Goal: Information Seeking & Learning: Learn about a topic

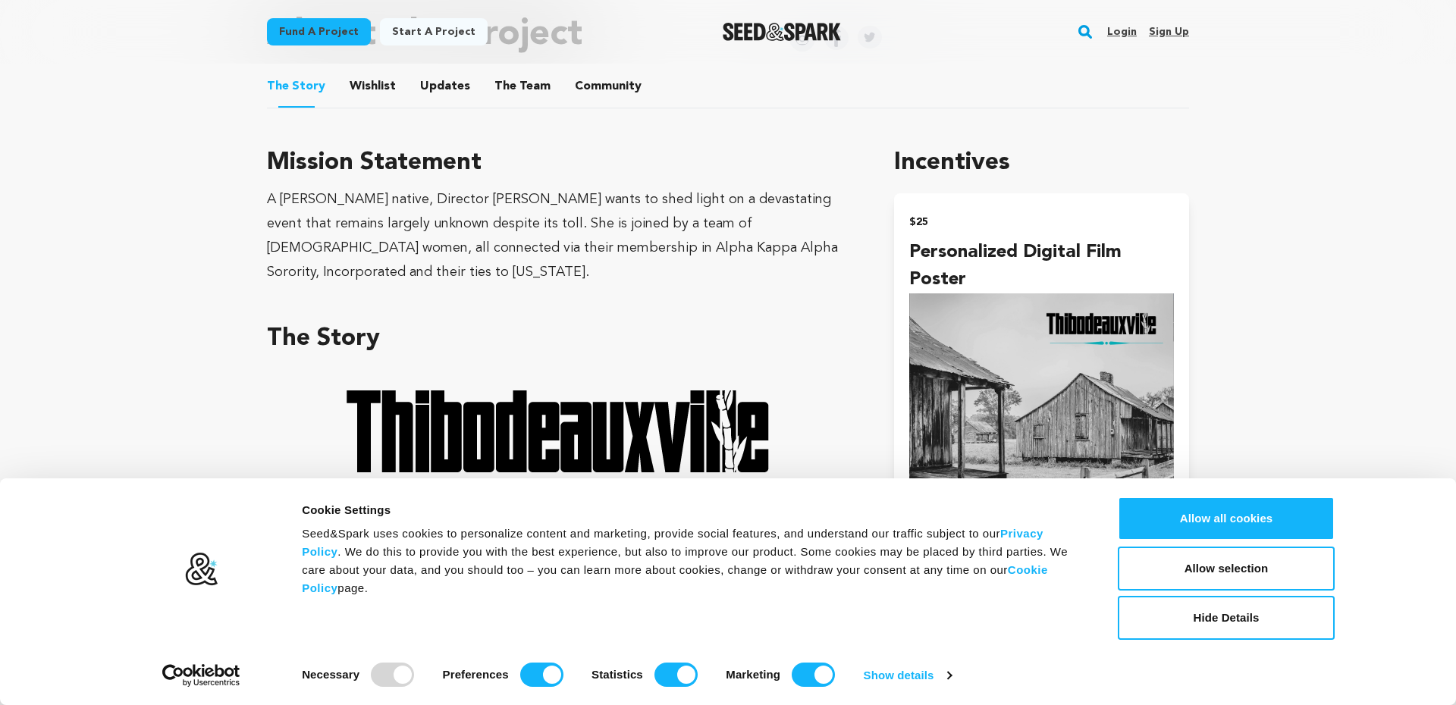
scroll to position [841, 0]
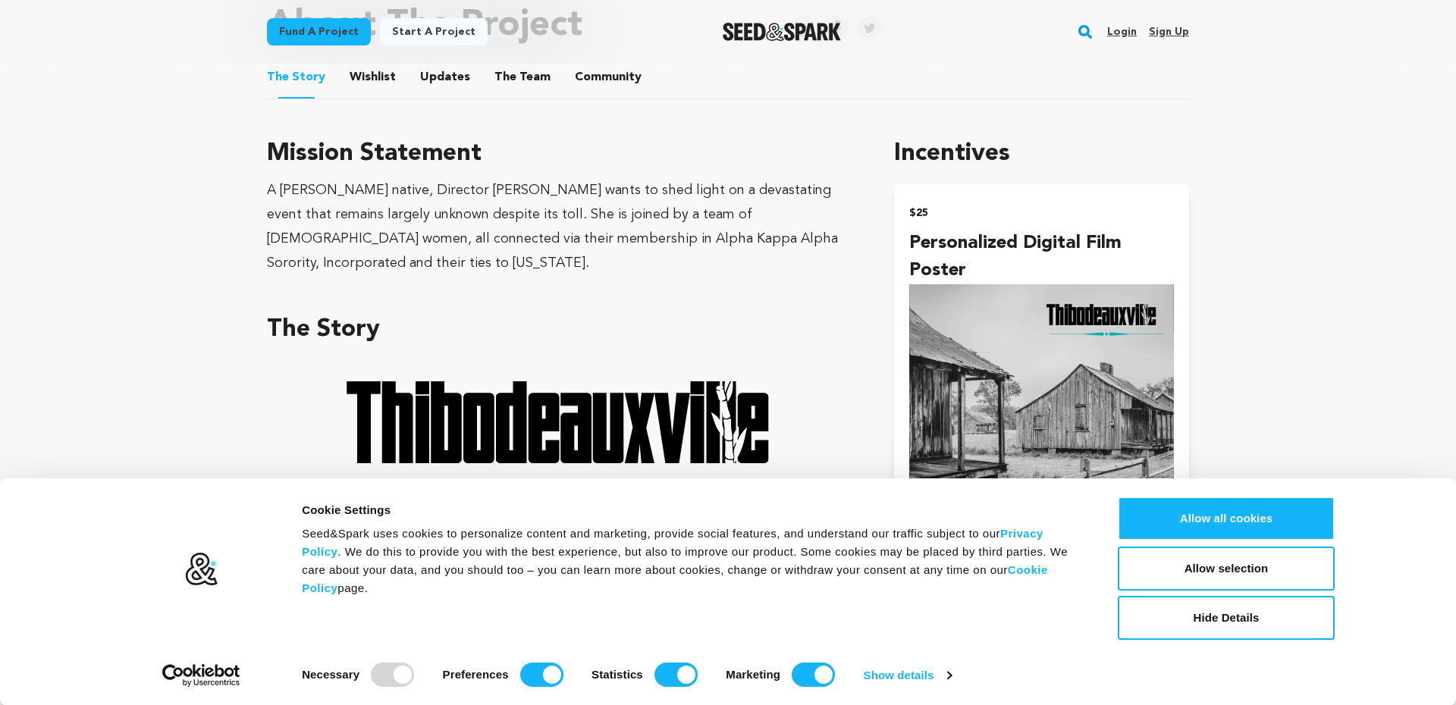
click at [464, 190] on div "A [PERSON_NAME] native, Director [PERSON_NAME] wants to shed light on a devasta…" at bounding box center [562, 226] width 591 height 97
drag, startPoint x: 464, startPoint y: 190, endPoint x: 512, endPoint y: 193, distance: 47.9
click at [512, 193] on div "A [PERSON_NAME] native, Director [PERSON_NAME] wants to shed light on a devasta…" at bounding box center [562, 226] width 591 height 97
copy div "[PERSON_NAME]"
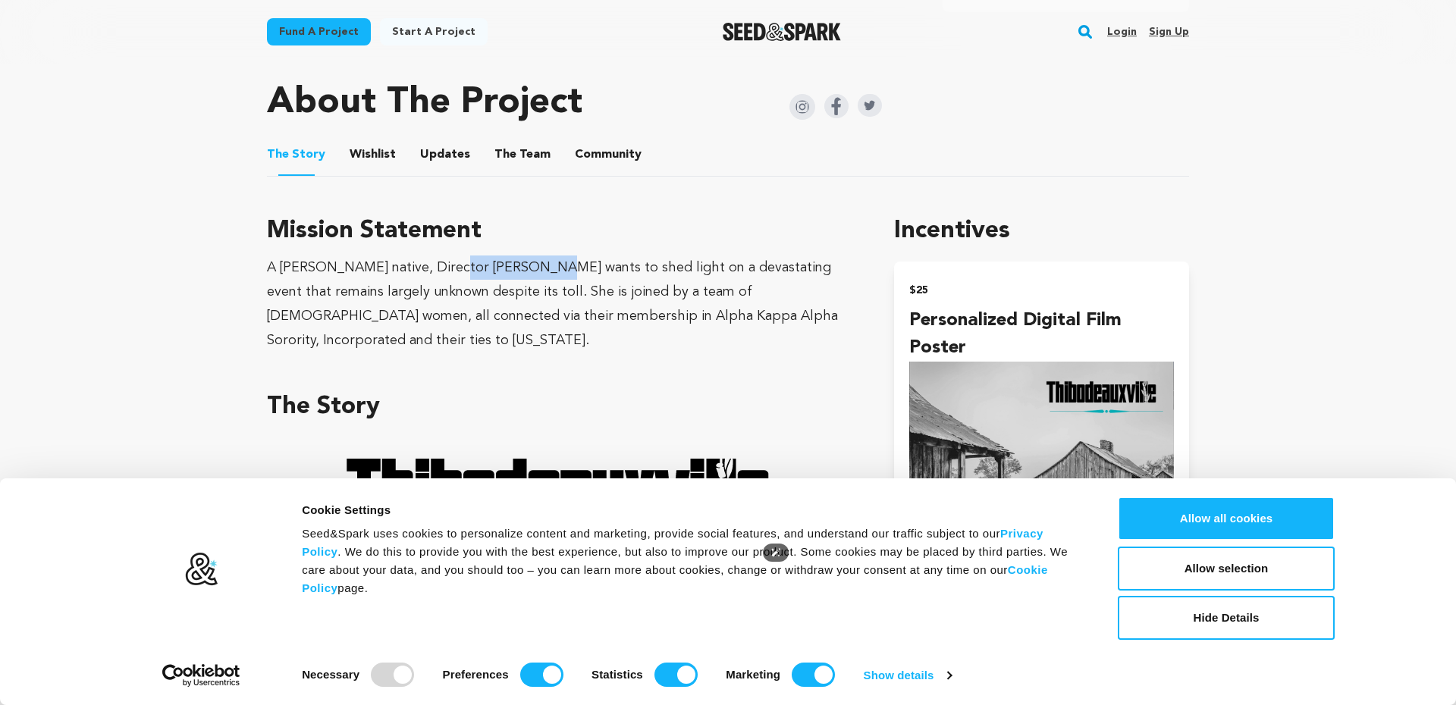
scroll to position [762, 0]
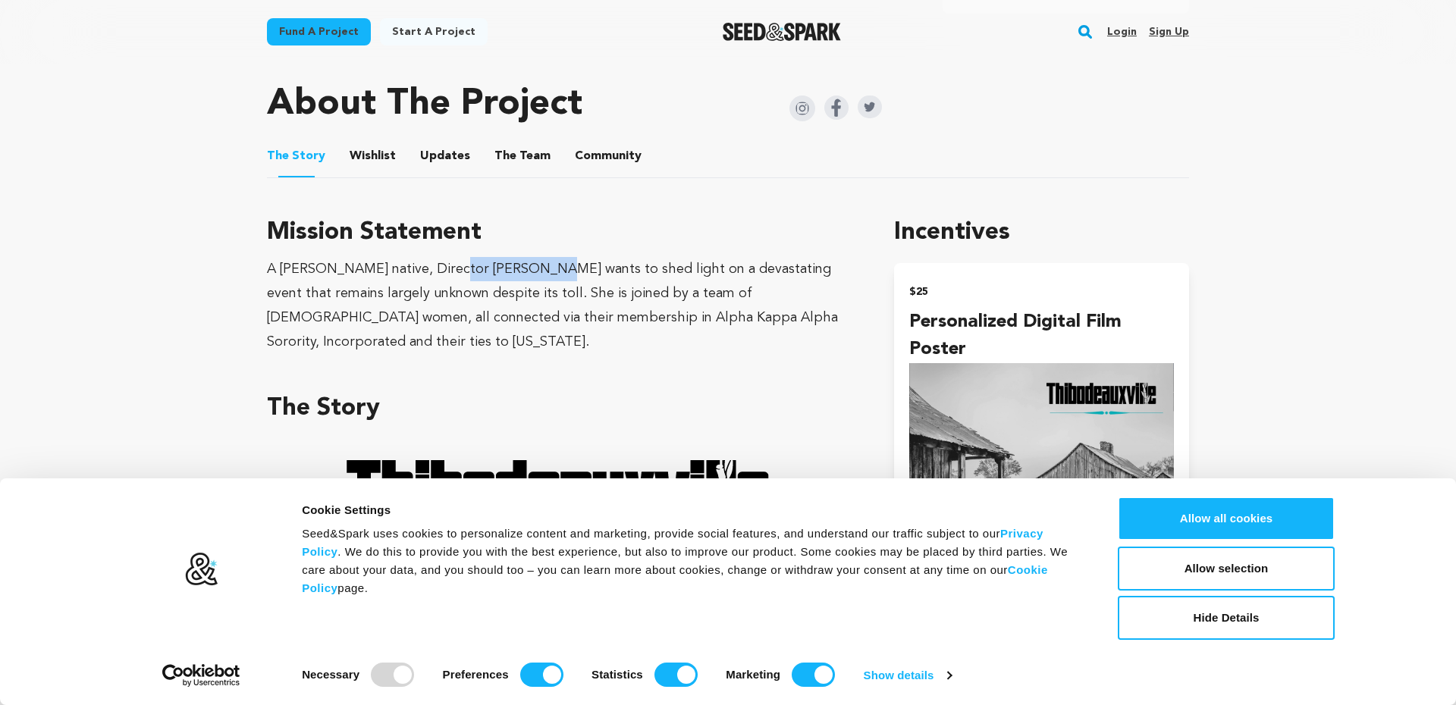
click at [519, 152] on button "The Team" at bounding box center [522, 159] width 36 height 36
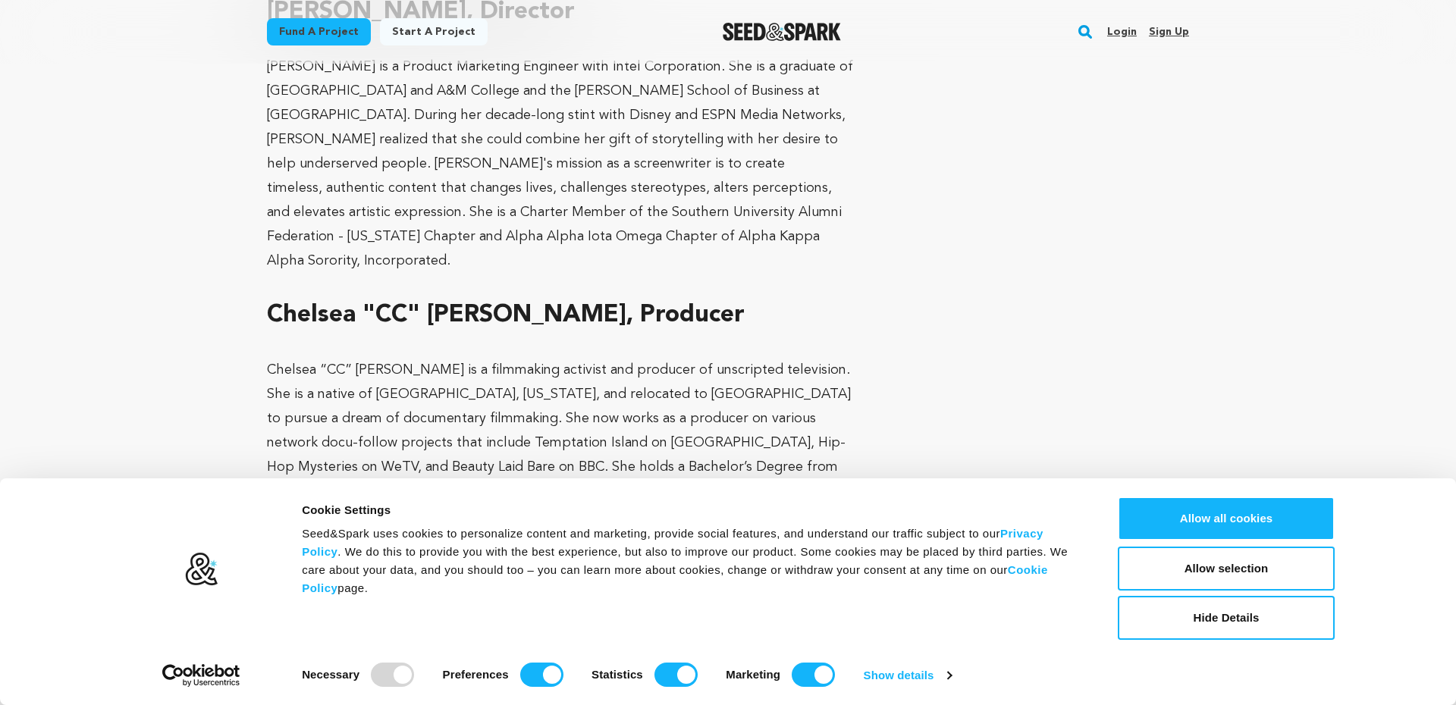
scroll to position [1364, 0]
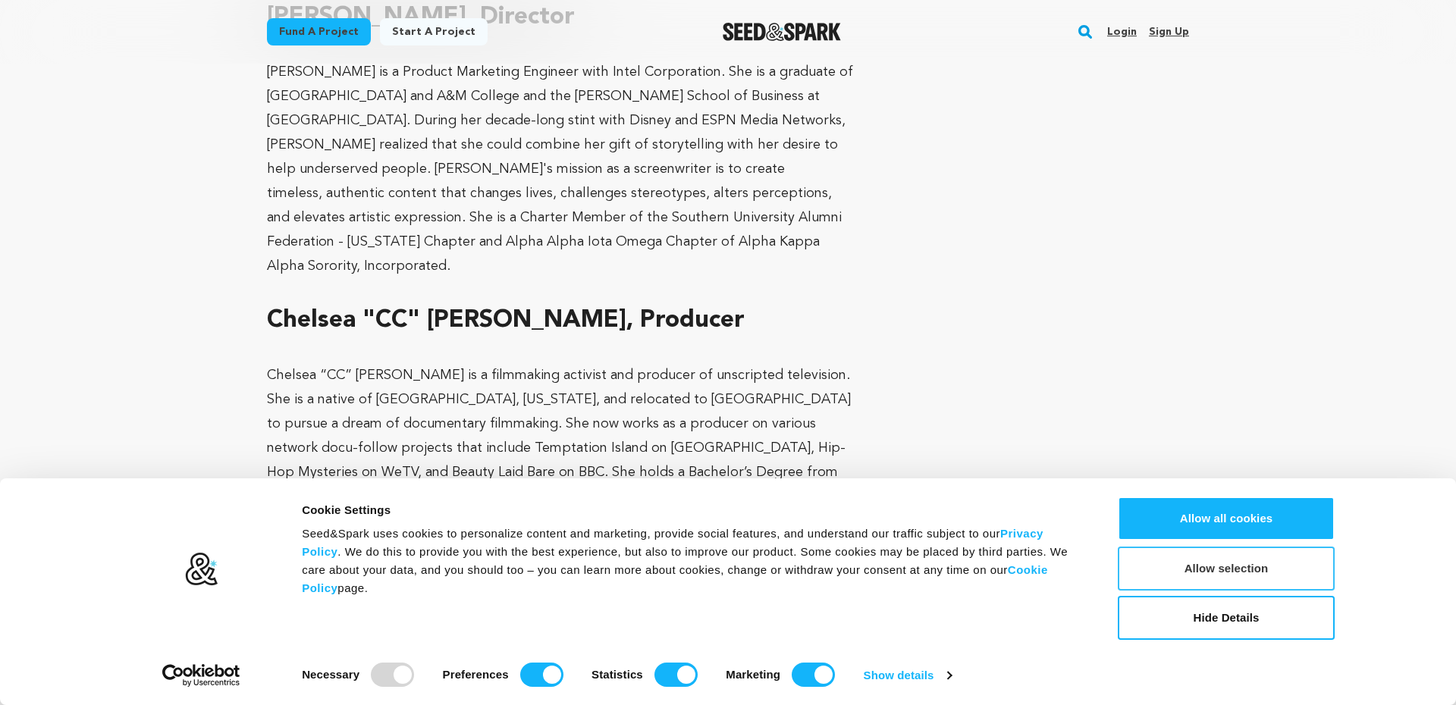
click at [1259, 573] on button "Allow selection" at bounding box center [1226, 569] width 217 height 44
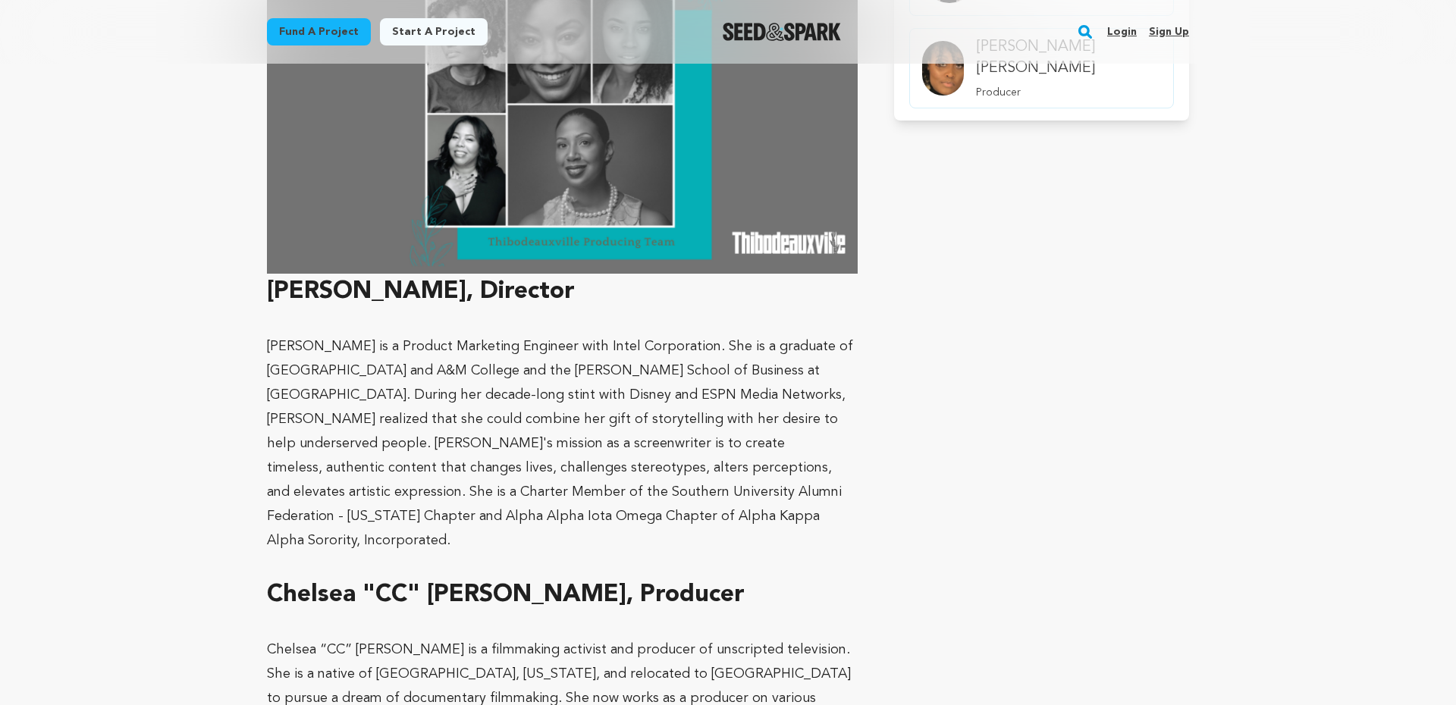
scroll to position [1091, 0]
drag, startPoint x: 270, startPoint y: 292, endPoint x: 536, endPoint y: 284, distance: 266.3
click at [536, 284] on h1 "[PERSON_NAME], Director" at bounding box center [562, 291] width 591 height 36
copy h1 "[PERSON_NAME], Director"
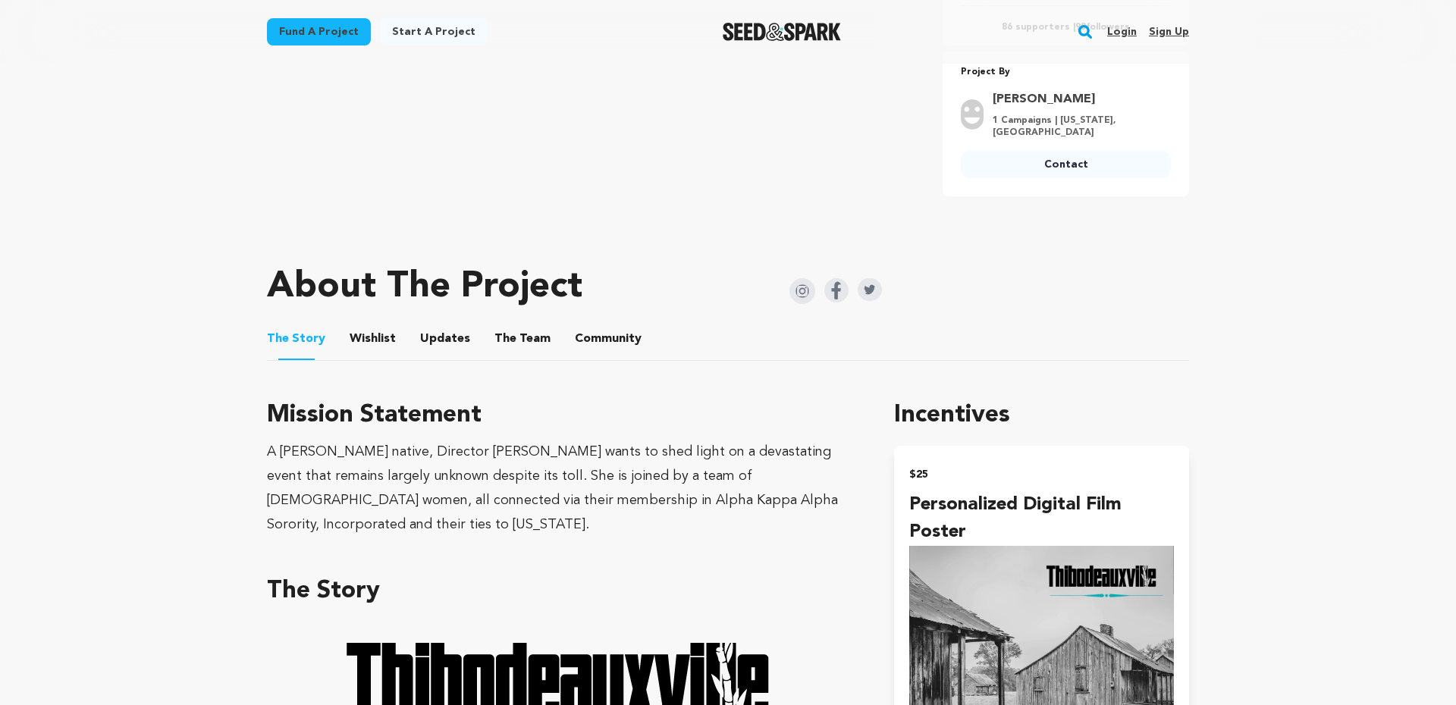
click at [513, 335] on button "The Team" at bounding box center [522, 342] width 36 height 36
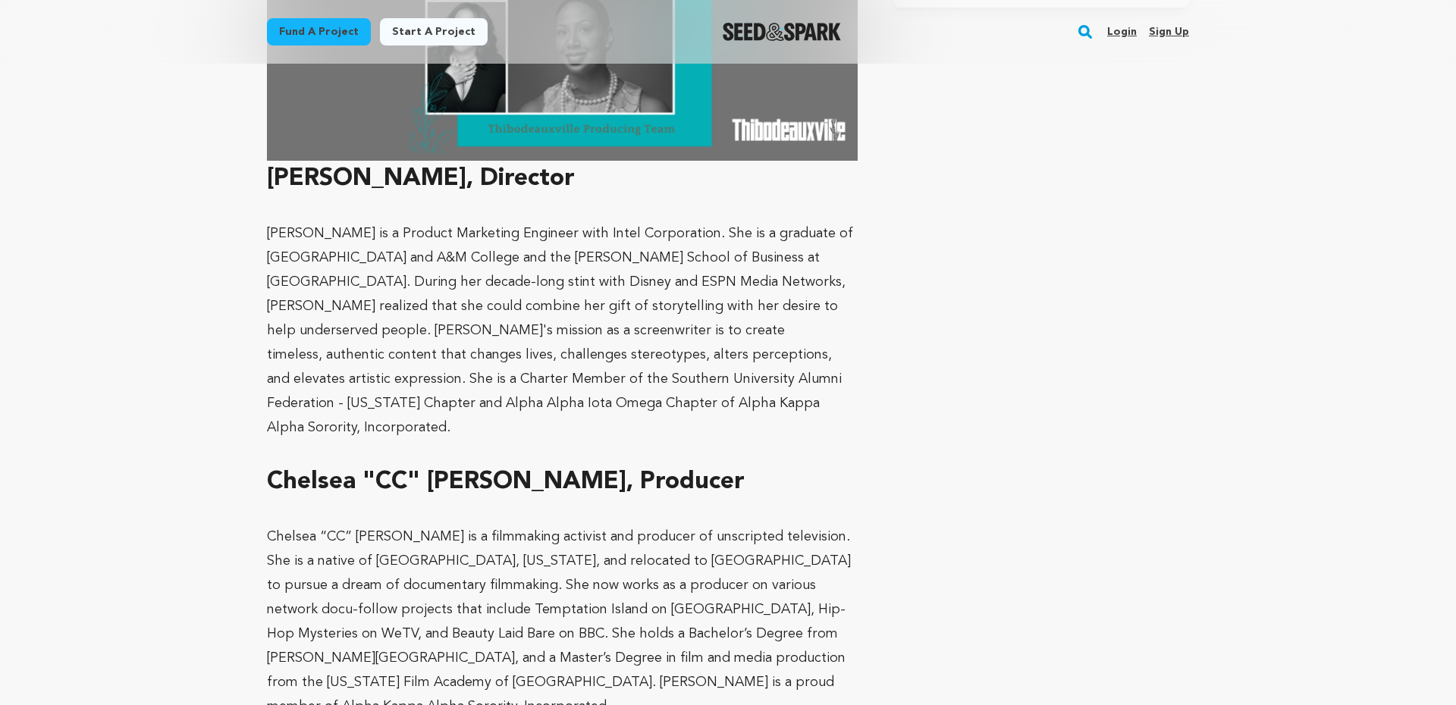
scroll to position [1204, 0]
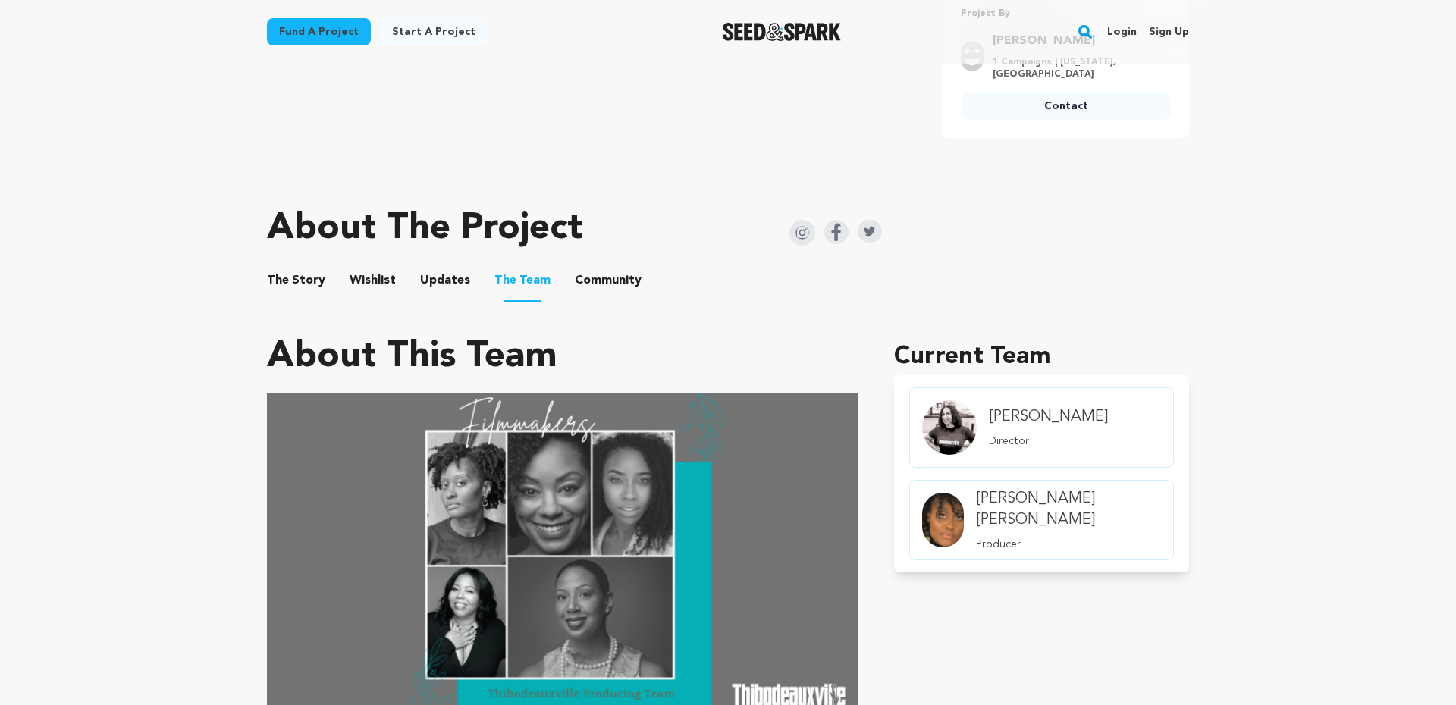
scroll to position [639, 0]
click at [1027, 416] on h4 "[PERSON_NAME]" at bounding box center [1048, 416] width 119 height 21
